Goal: Navigation & Orientation: Go to known website

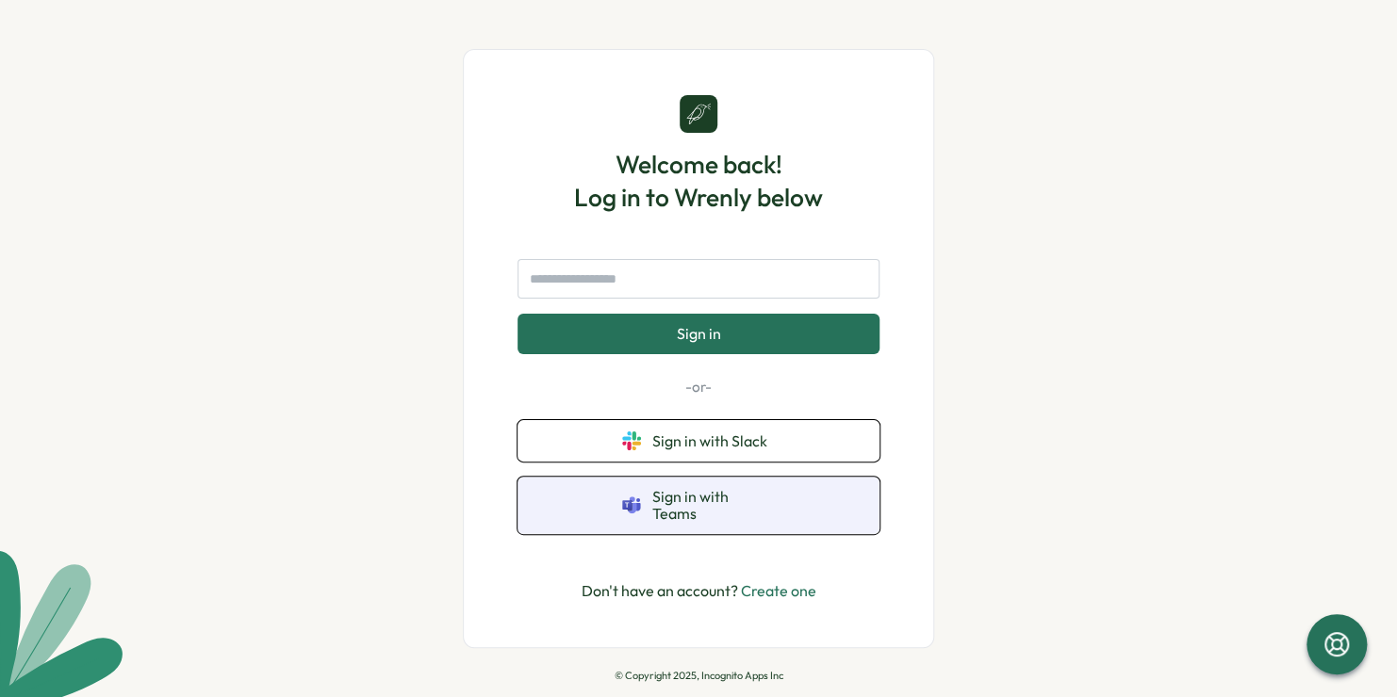
click at [699, 511] on span "Sign in with Teams" at bounding box center [713, 505] width 123 height 35
click at [721, 509] on span "Sign in with Teams" at bounding box center [713, 505] width 123 height 35
